Goal: Information Seeking & Learning: Learn about a topic

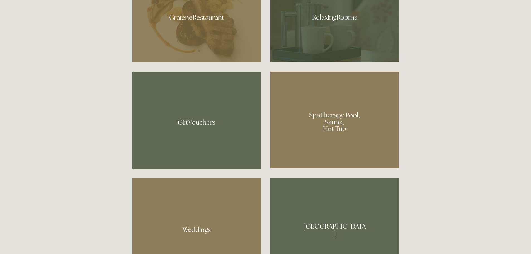
scroll to position [362, 0]
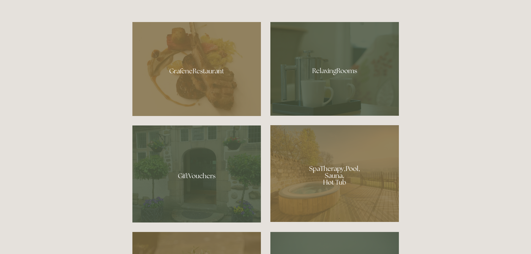
click at [204, 74] on div at bounding box center [196, 69] width 129 height 94
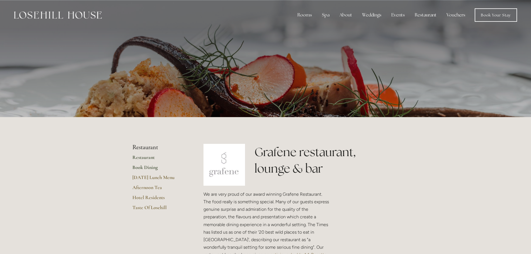
click at [140, 166] on link "Book Dining" at bounding box center [158, 169] width 53 height 10
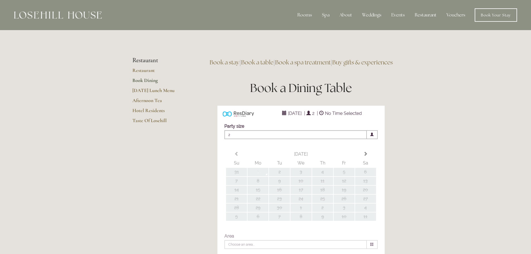
type input "Any Area"
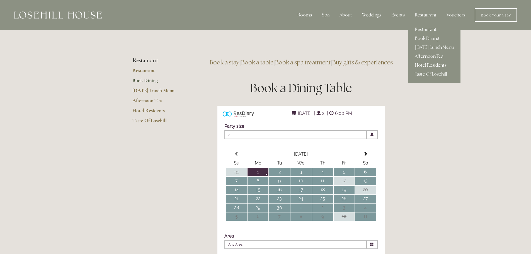
click at [433, 63] on link "Hotel Residents" at bounding box center [434, 65] width 52 height 9
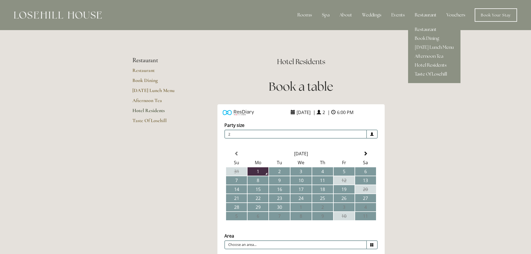
click at [427, 74] on link "Taste Of Losehill" at bounding box center [434, 74] width 52 height 9
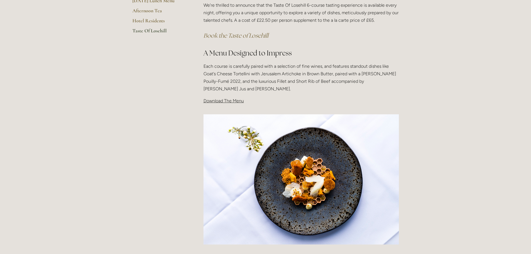
scroll to position [195, 0]
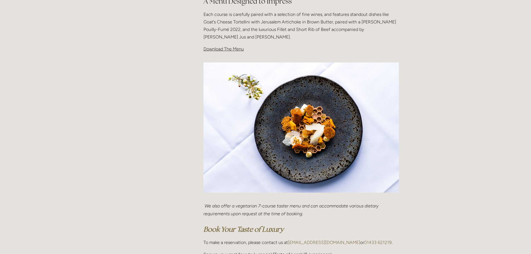
click at [226, 48] on span "Download The Menu" at bounding box center [223, 48] width 40 height 5
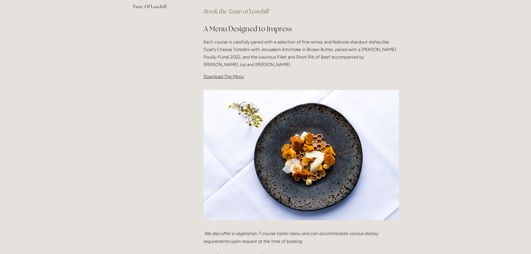
scroll to position [167, 0]
click at [214, 77] on span "Download The Menu" at bounding box center [223, 76] width 40 height 5
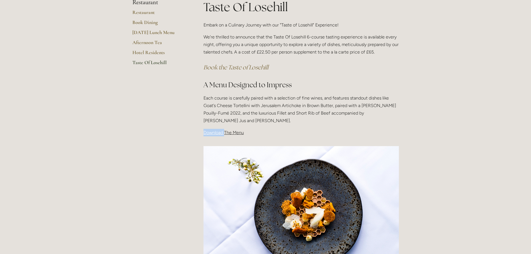
scroll to position [84, 0]
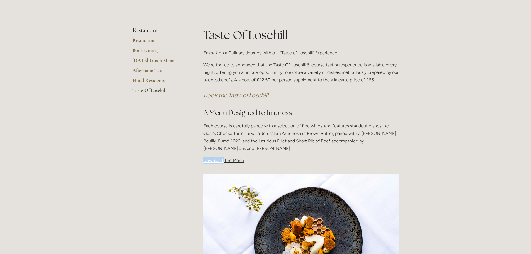
click at [153, 89] on link "Taste Of Losehill" at bounding box center [158, 92] width 53 height 10
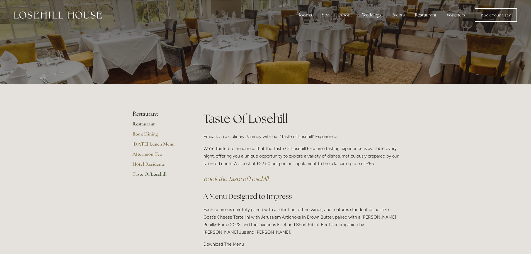
click at [147, 125] on link "Restaurant" at bounding box center [158, 126] width 53 height 10
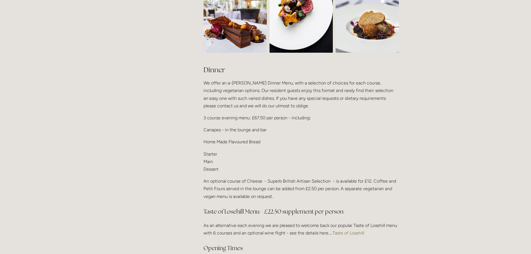
scroll to position [530, 0]
